Goal: Task Accomplishment & Management: Manage account settings

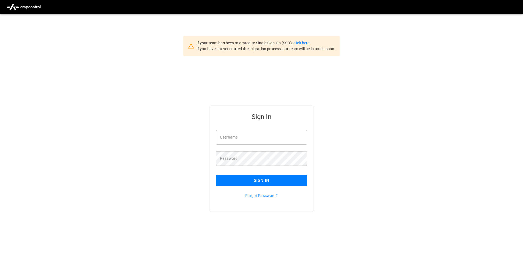
click at [290, 143] on input "Username" at bounding box center [261, 137] width 91 height 15
drag, startPoint x: 352, startPoint y: 153, endPoint x: 340, endPoint y: 157, distance: 12.3
click at [352, 154] on div "Sign In Username Username Password Password Sign In Forgot Password?" at bounding box center [261, 167] width 523 height 222
click at [235, 136] on input "Username" at bounding box center [261, 137] width 91 height 15
type input "**********"
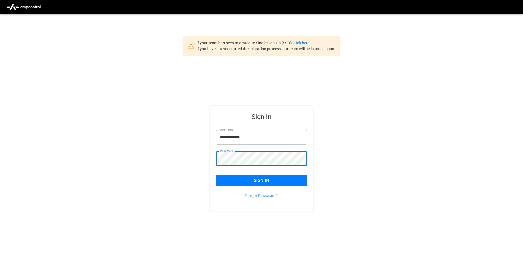
click at [256, 180] on button "Sign In" at bounding box center [261, 180] width 91 height 12
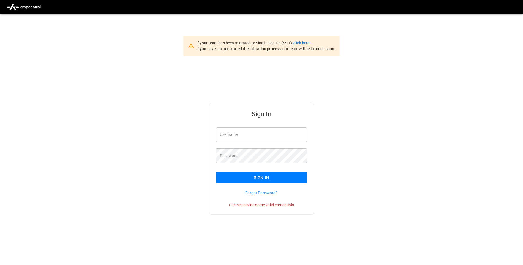
click at [303, 40] on div "If your team has been migrated to Single Sign On (SSO), click here. If you have…" at bounding box center [261, 46] width 156 height 20
click at [304, 41] on link "click here." at bounding box center [301, 43] width 17 height 4
click at [301, 43] on link "click here." at bounding box center [301, 43] width 17 height 4
click at [262, 195] on p "Forgot Password?" at bounding box center [261, 193] width 91 height 6
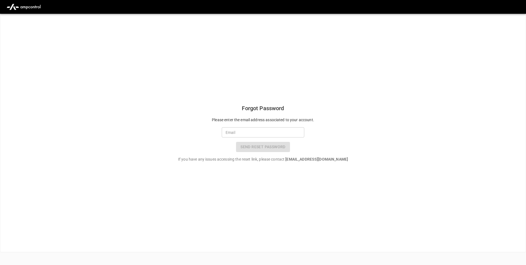
click at [251, 135] on input "Email" at bounding box center [263, 132] width 83 height 10
click at [327, 111] on div "Forgot Password Please enter the email address associated to your account. Emai…" at bounding box center [260, 131] width 525 height 118
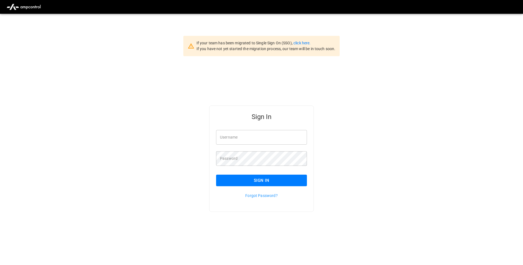
click at [246, 142] on input "Username" at bounding box center [261, 137] width 91 height 15
click at [183, 152] on div "Sign In Username Username Password Password Sign In Forgot Password?" at bounding box center [261, 167] width 523 height 222
click at [235, 140] on input "Username" at bounding box center [261, 137] width 91 height 15
click at [198, 158] on div "Sign In Username Username Password Password Sign In Forgot Password?" at bounding box center [261, 167] width 523 height 222
click at [242, 136] on input "Username" at bounding box center [261, 137] width 91 height 15
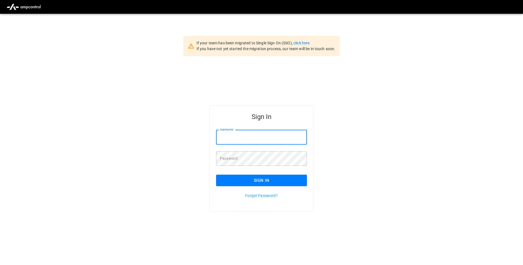
click at [182, 124] on div "Sign In Username Username Password Password Sign In Forgot Password?" at bounding box center [261, 167] width 523 height 222
click at [237, 144] on input "Username" at bounding box center [261, 137] width 91 height 15
click at [102, 132] on div "Sign In Username Username Password Password Sign In Forgot Password?" at bounding box center [261, 167] width 523 height 222
